Goal: Task Accomplishment & Management: Manage account settings

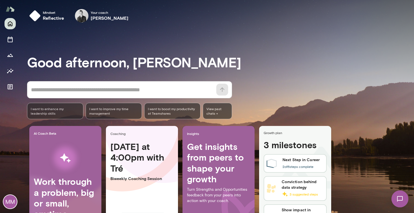
click at [279, 41] on div "Good afternoon, [PERSON_NAME] * ​ ​ I want to enhance my leadership skills I wa…" at bounding box center [220, 140] width 387 height 213
click at [9, 41] on icon "Sessions" at bounding box center [10, 39] width 7 height 7
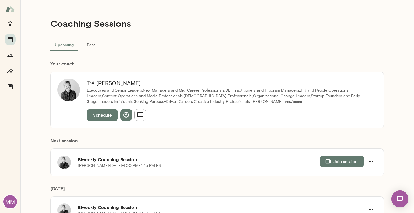
click at [401, 201] on img at bounding box center [399, 198] width 23 height 23
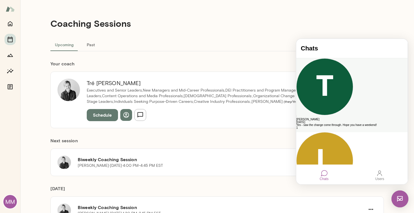
click at [356, 124] on div "Yes - saw the change come through. Hope you have a weekend!" at bounding box center [351, 125] width 111 height 3
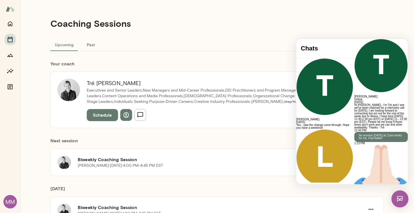
scroll to position [766, 0]
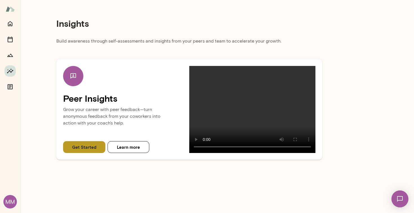
click at [82, 148] on button "Get Started" at bounding box center [84, 147] width 42 height 12
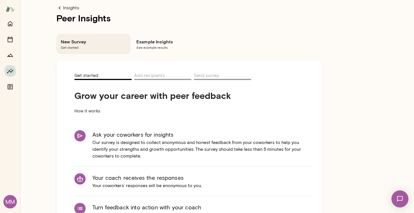
click at [149, 45] on span "See example results" at bounding box center [168, 47] width 65 height 5
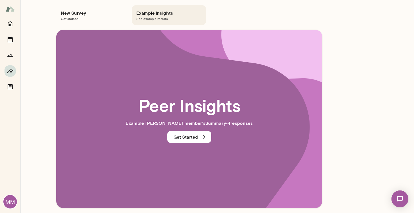
scroll to position [31, 0]
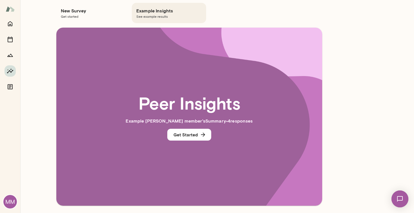
click at [42, 138] on div "Insights Peer Insights New Survey Get started Example Insights See example resu…" at bounding box center [189, 101] width 338 height 264
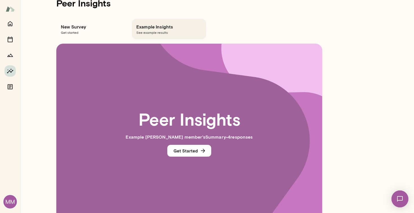
scroll to position [0, 0]
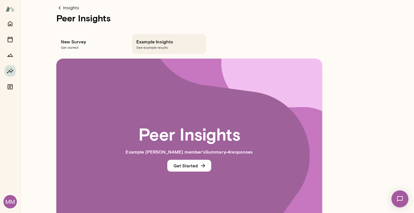
click at [364, 28] on main "Insights Peer Insights New Survey Get started Example Insights See example resu…" at bounding box center [217, 106] width 394 height 213
click at [10, 25] on icon "Home" at bounding box center [10, 23] width 7 height 7
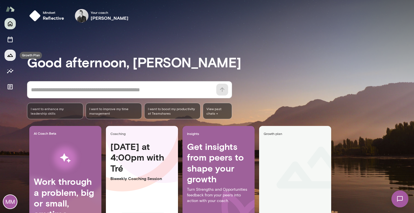
click at [10, 58] on icon "Growth Plan" at bounding box center [10, 55] width 7 height 7
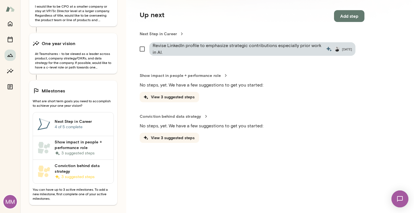
scroll to position [68, 0]
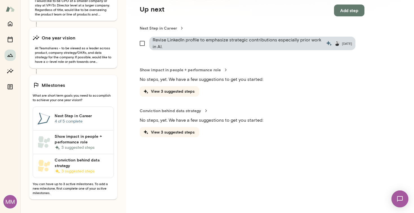
click at [53, 84] on h6 "Milestones" at bounding box center [54, 85] width 24 height 7
click at [61, 113] on h6 "Next Step in Career" at bounding box center [82, 116] width 54 height 6
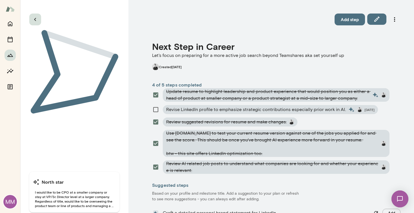
click at [37, 18] on icon "button" at bounding box center [35, 19] width 7 height 7
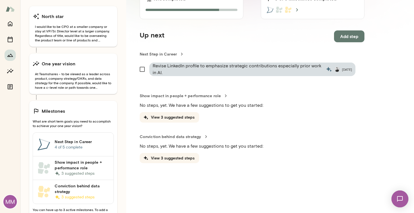
scroll to position [68, 0]
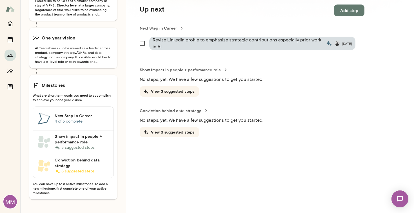
click at [49, 161] on icon at bounding box center [43, 165] width 13 height 17
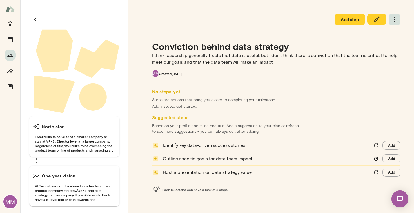
click at [397, 19] on icon "button" at bounding box center [394, 19] width 7 height 7
click at [397, 19] on div at bounding box center [207, 106] width 414 height 213
click at [279, 34] on div "Add step Conviction behind data strategy I think leadership generally trusts th…" at bounding box center [271, 110] width 286 height 220
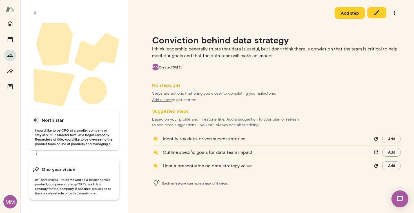
click at [87, 194] on span "At Teamshares - to be viewed as a leader across product, company strategy/OKRs,…" at bounding box center [74, 186] width 83 height 18
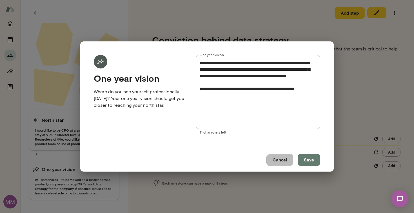
click at [276, 162] on button "Cancel" at bounding box center [279, 160] width 27 height 12
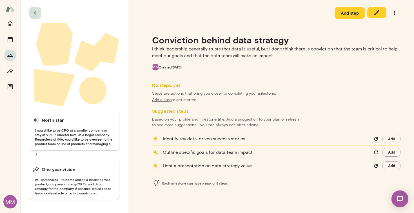
click at [34, 12] on icon "button" at bounding box center [35, 13] width 7 height 7
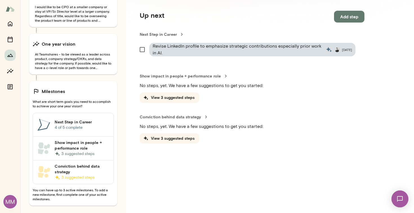
scroll to position [68, 0]
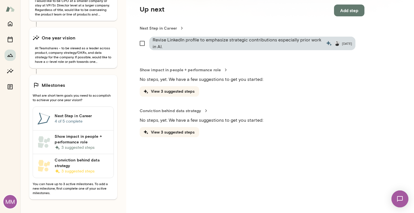
click at [70, 137] on h6 "Show impact in people + performance role" at bounding box center [82, 138] width 54 height 11
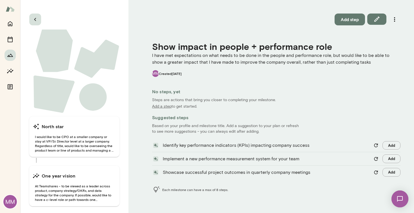
click at [34, 22] on icon "button" at bounding box center [35, 19] width 7 height 7
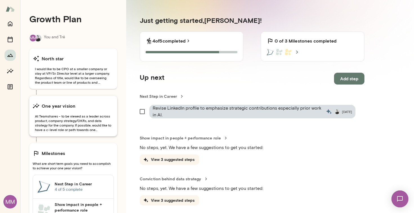
scroll to position [68, 0]
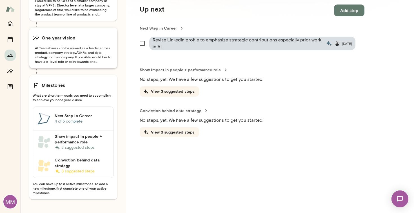
click at [97, 110] on link "Next Step in Career 4 of 5 complete" at bounding box center [73, 119] width 81 height 24
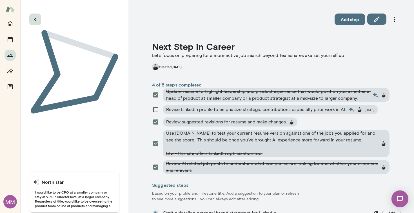
click at [34, 15] on button "button" at bounding box center [35, 20] width 12 height 12
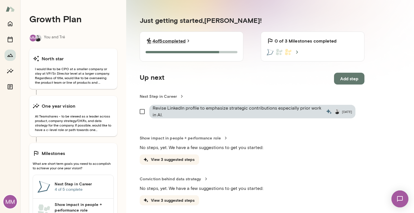
click at [168, 38] on link "4 of 5 completed" at bounding box center [171, 40] width 39 height 7
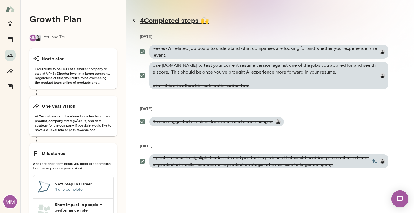
click at [134, 21] on icon at bounding box center [134, 20] width 2 height 3
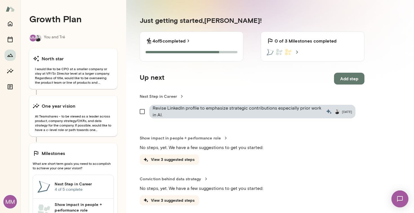
click at [311, 175] on section "Just getting started, [PERSON_NAME] ! 4 of 5 completed 4 of 5 Steps completed 0…" at bounding box center [252, 141] width 252 height 279
click at [310, 163] on div "Show impact in people + performance role No steps, yet. We have a few suggestio…" at bounding box center [252, 150] width 225 height 30
click at [378, 6] on div "Growth Plan MM You and Tré North star I would like to be CPO at a smaller compa…" at bounding box center [217, 140] width 394 height 281
click at [376, 16] on section "Just getting started, [PERSON_NAME] ! 4 of 5 completed 4 of 5 Steps completed 0…" at bounding box center [252, 141] width 252 height 279
click at [313, 148] on p "No steps, yet. We have a few suggestions to get you started:" at bounding box center [252, 147] width 225 height 7
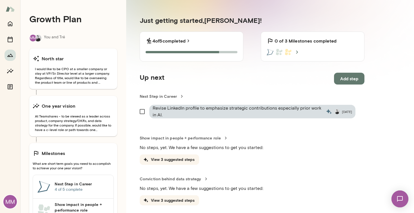
scroll to position [68, 0]
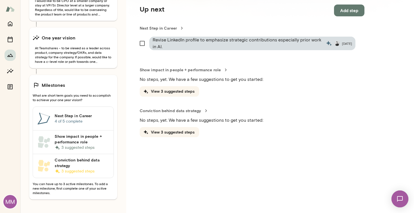
click at [66, 115] on h6 "Next Step in Career" at bounding box center [82, 116] width 54 height 6
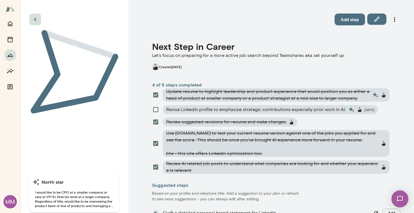
click at [33, 18] on icon "button" at bounding box center [35, 19] width 7 height 7
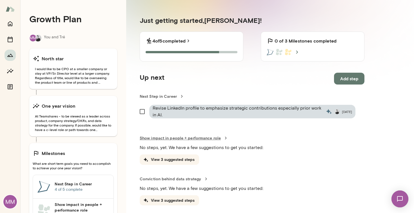
click at [354, 137] on link "Show impact in people + performance role" at bounding box center [252, 138] width 225 height 6
click at [338, 19] on h5 "Just getting started, [PERSON_NAME] !" at bounding box center [252, 20] width 225 height 9
